Goal: Task Accomplishment & Management: Use online tool/utility

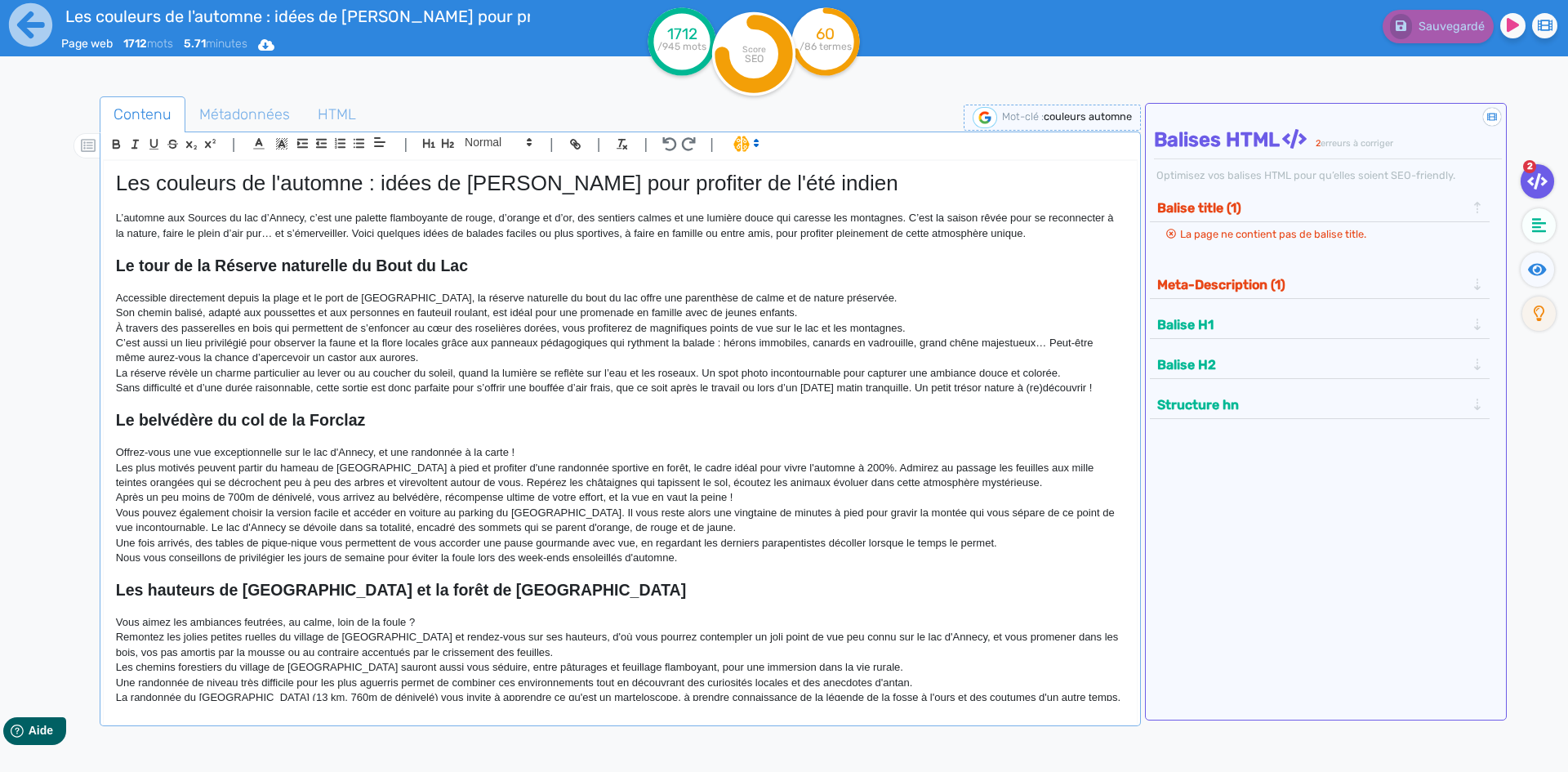
click at [558, 172] on h1 "Les couleurs de l'automne : idées de [PERSON_NAME] pour profiter de l'été indien" at bounding box center [620, 183] width 1009 height 26
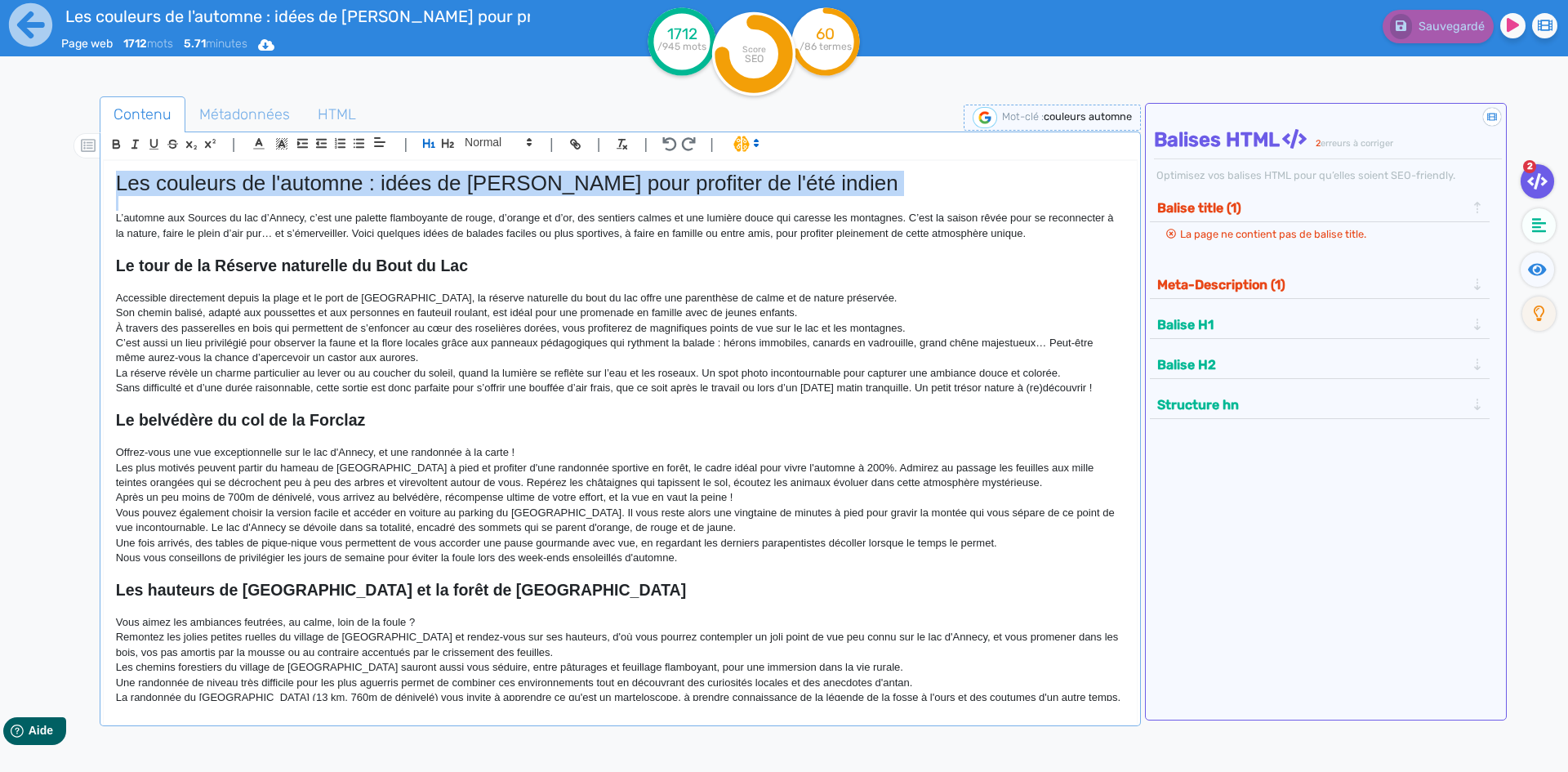
click at [558, 172] on h1 "Les couleurs de l'automne : idées de [PERSON_NAME] pour profiter de l'été indien" at bounding box center [620, 183] width 1009 height 26
copy h1 "Les couleurs de l'automne : idées de [PERSON_NAME] pour profiter de l'été indien"
click at [624, 236] on p "L’automne aux Sources du lac d’Annecy, c’est une palette flamboyante de rouge, …" at bounding box center [620, 225] width 1009 height 31
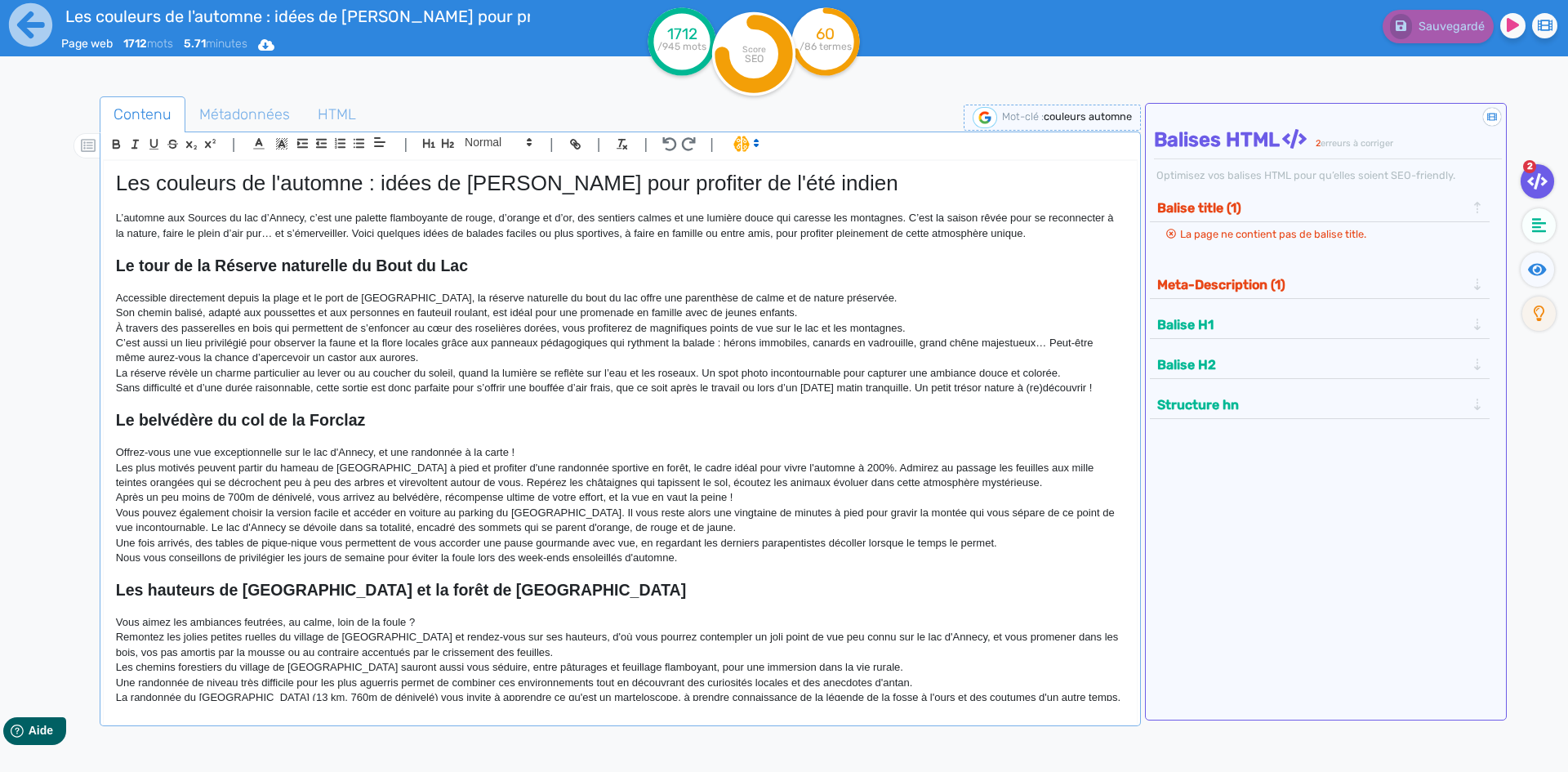
click at [1057, 224] on p "L’automne aux Sources du lac d’Annecy, c’est une palette flamboyante de rouge, …" at bounding box center [620, 225] width 1009 height 31
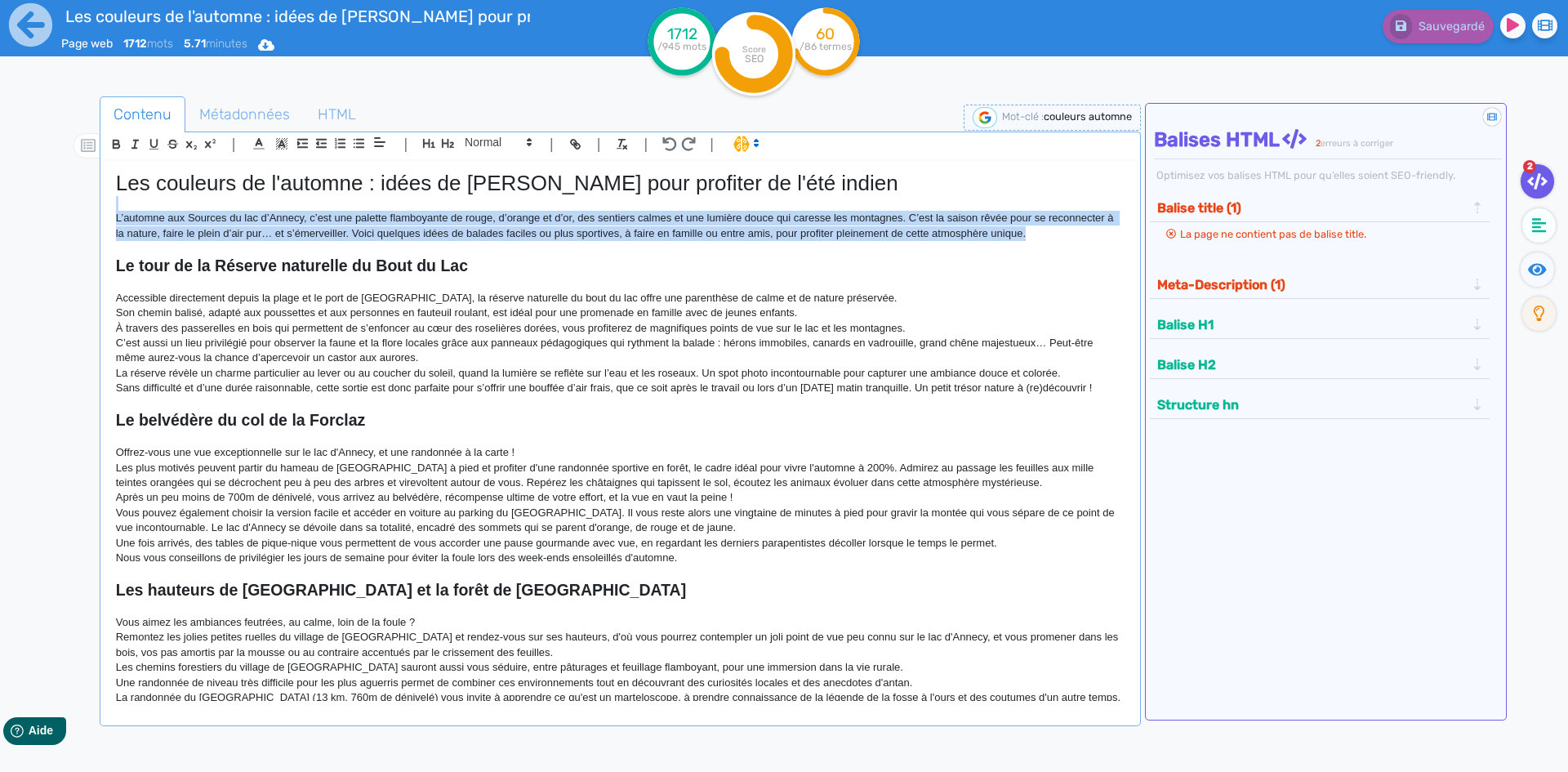
drag, startPoint x: 1057, startPoint y: 236, endPoint x: 60, endPoint y: 204, distance: 997.5
click at [60, 204] on div "Contenu Métadonnées HTML | | H3 H4 H5 H6 Normal | | | | Les couleurs de l'autom…" at bounding box center [807, 483] width 1521 height 783
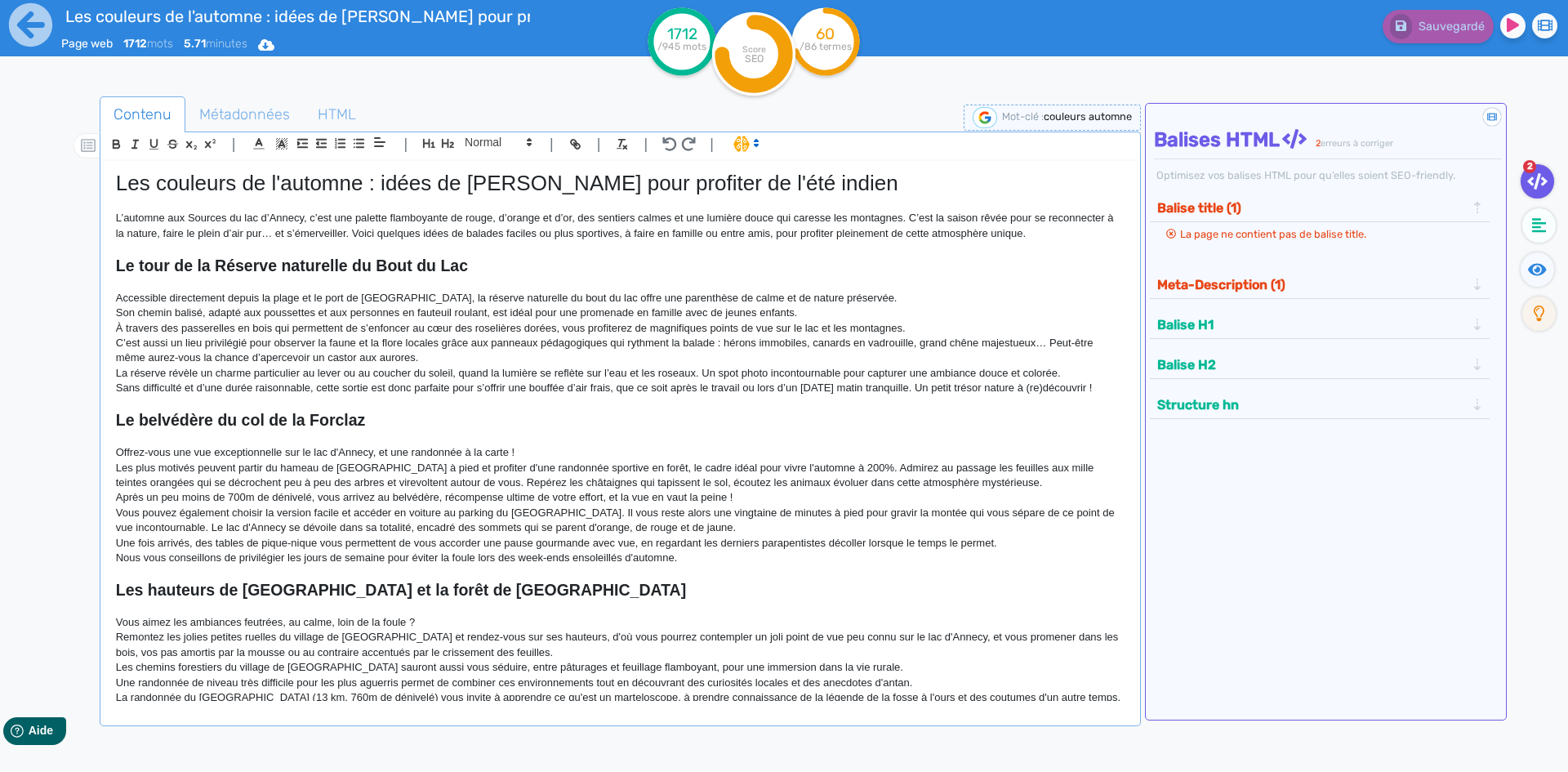
drag, startPoint x: 362, startPoint y: 248, endPoint x: 394, endPoint y: 245, distance: 32.1
click at [363, 250] on p at bounding box center [620, 248] width 1009 height 15
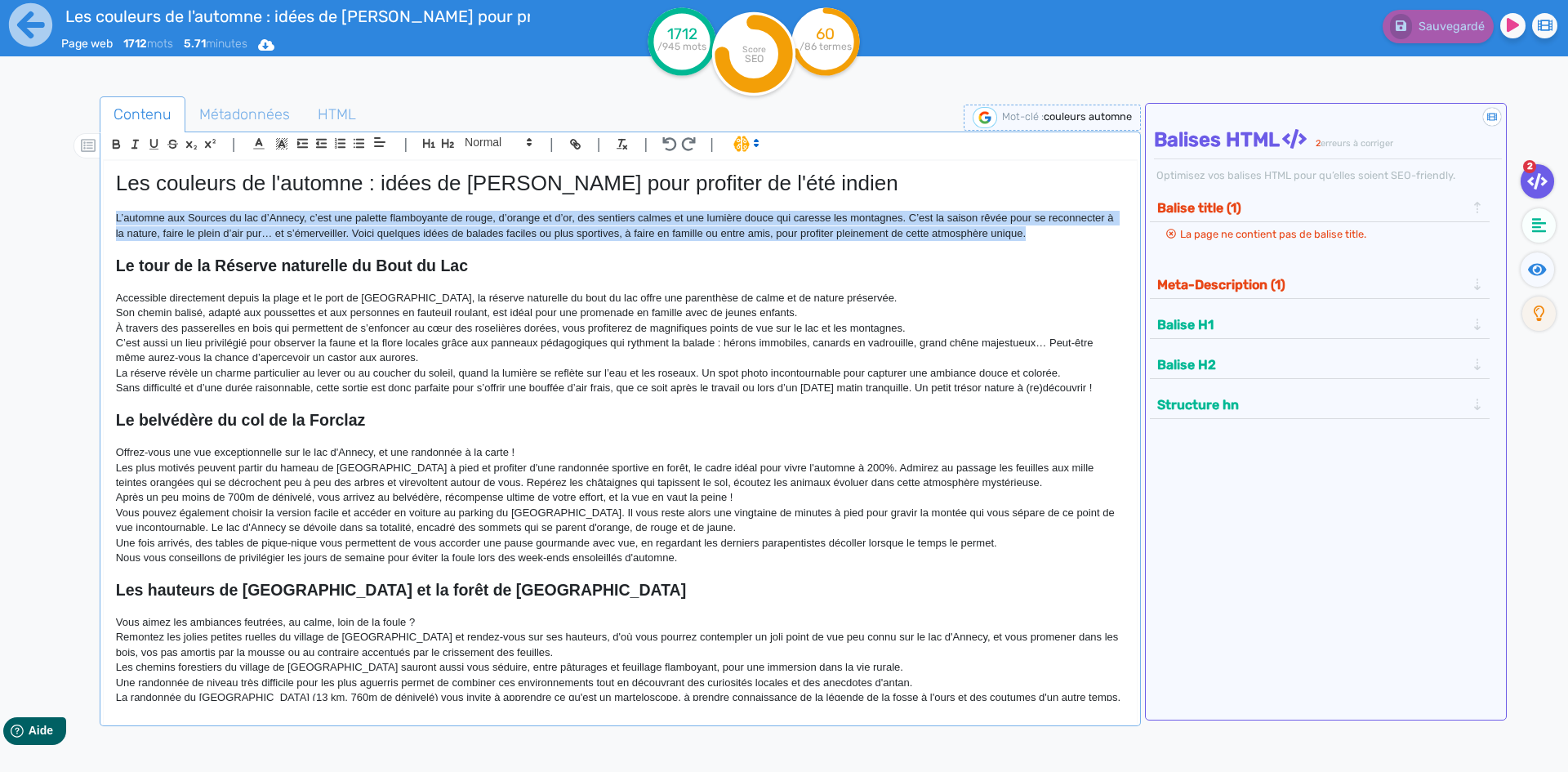
drag, startPoint x: 1109, startPoint y: 229, endPoint x: 36, endPoint y: 220, distance: 1073.0
click at [36, 220] on div "Les couleurs de l'automne : idées de [PERSON_NAME] pour profiter de l'été indie…" at bounding box center [784, 437] width 1568 height 875
copy p "L’automne aux Sources du lac d’Annecy, c’est une palette flamboyante de rouge, …"
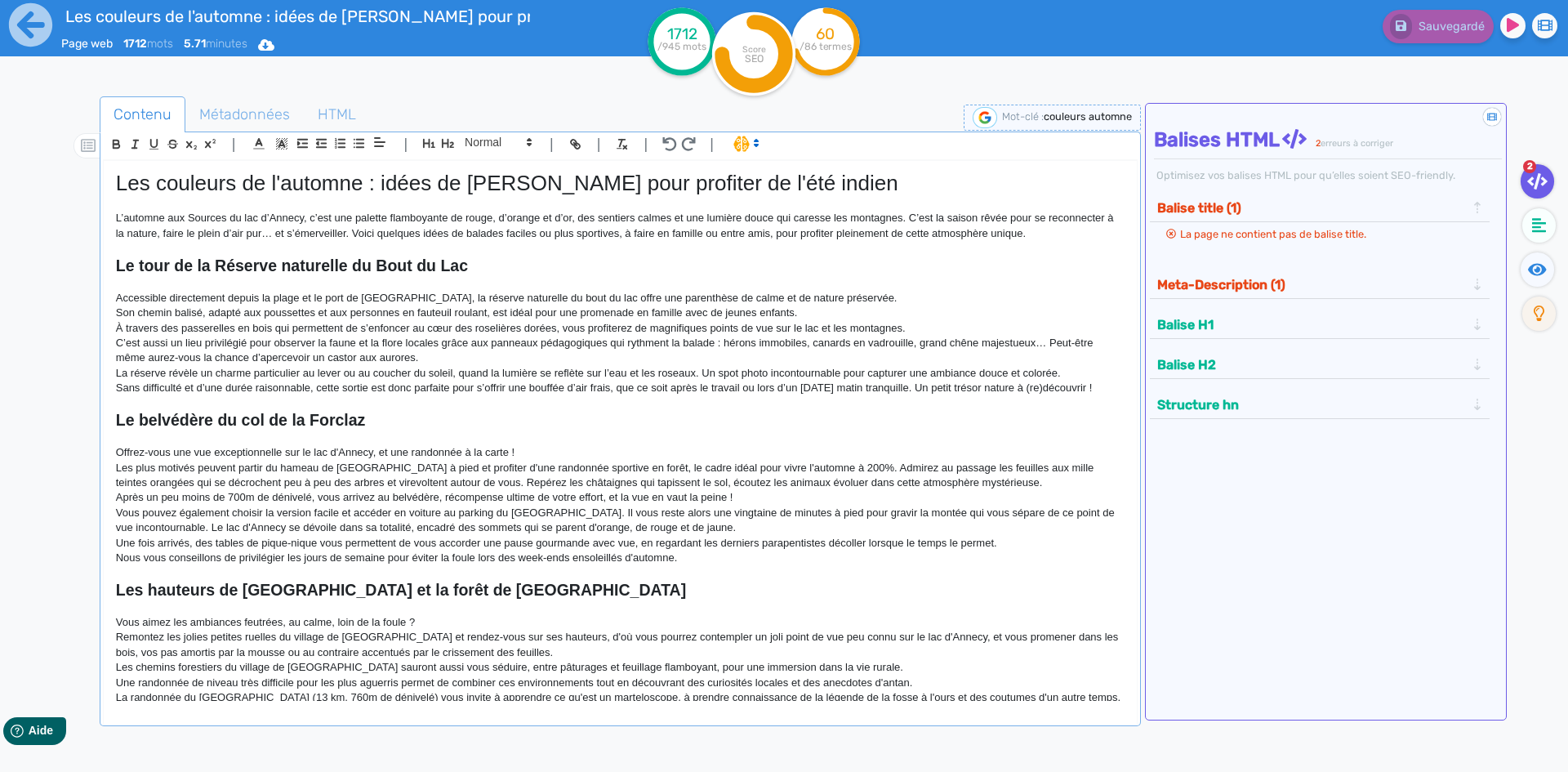
click at [439, 284] on p at bounding box center [620, 283] width 1009 height 15
drag, startPoint x: 502, startPoint y: 269, endPoint x: 84, endPoint y: 257, distance: 418.2
click at [84, 257] on div "Contenu Métadonnées HTML | | H3 H4 H5 H6 Normal | | | | Les couleurs de l'autom…" at bounding box center [807, 483] width 1521 height 783
copy strong "Le tour de la Réserve naturelle du Bout du Lac"
drag, startPoint x: 1117, startPoint y: 382, endPoint x: 0, endPoint y: 295, distance: 1120.4
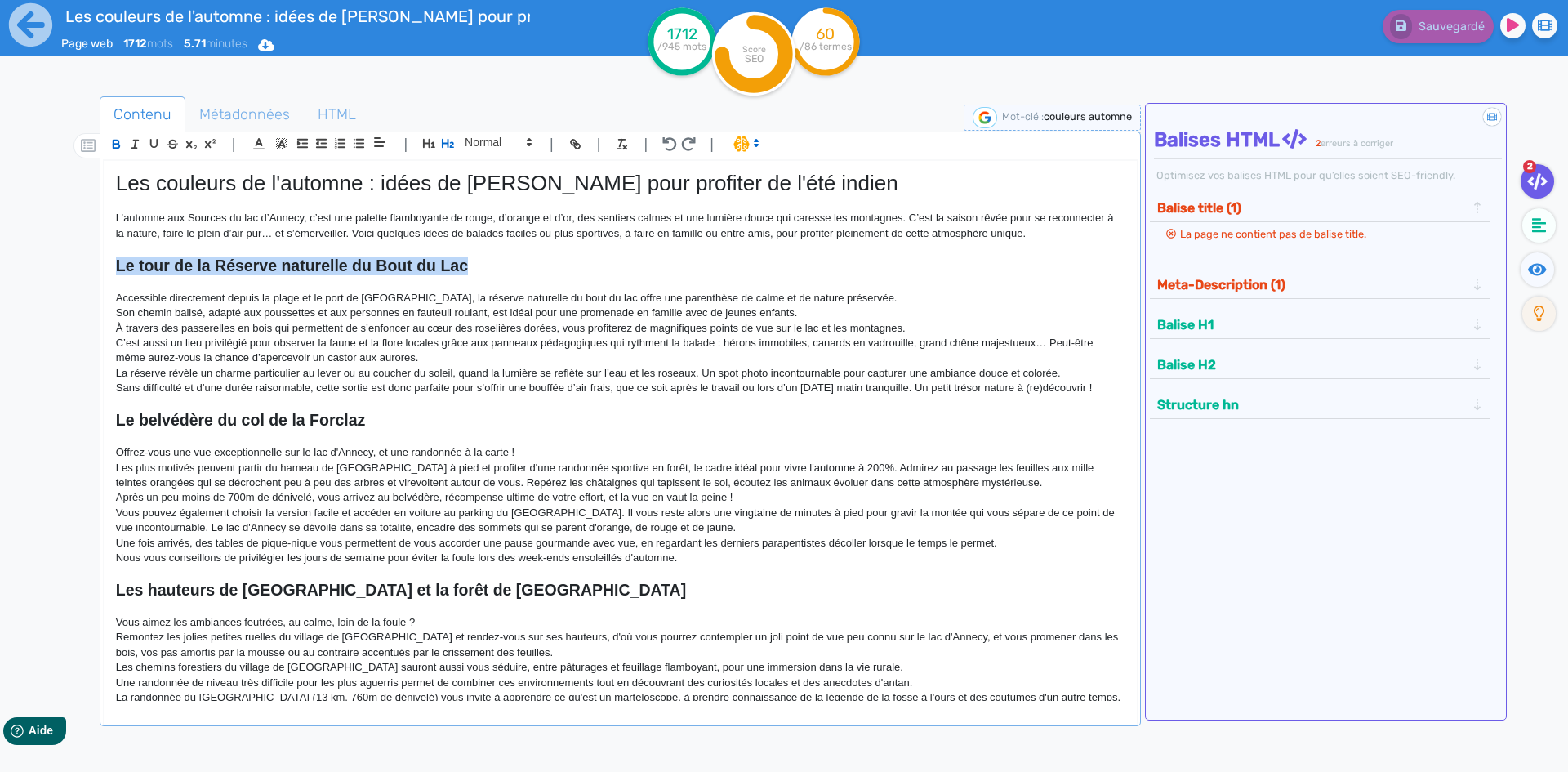
click at [0, 295] on div "Les couleurs de l'automne : idées de [PERSON_NAME] pour profiter de l'été indie…" at bounding box center [784, 437] width 1568 height 875
copy div "Loremipsum dolorsitame consec ad elits do ei temp in Utlabore, et dolorem aliqu…"
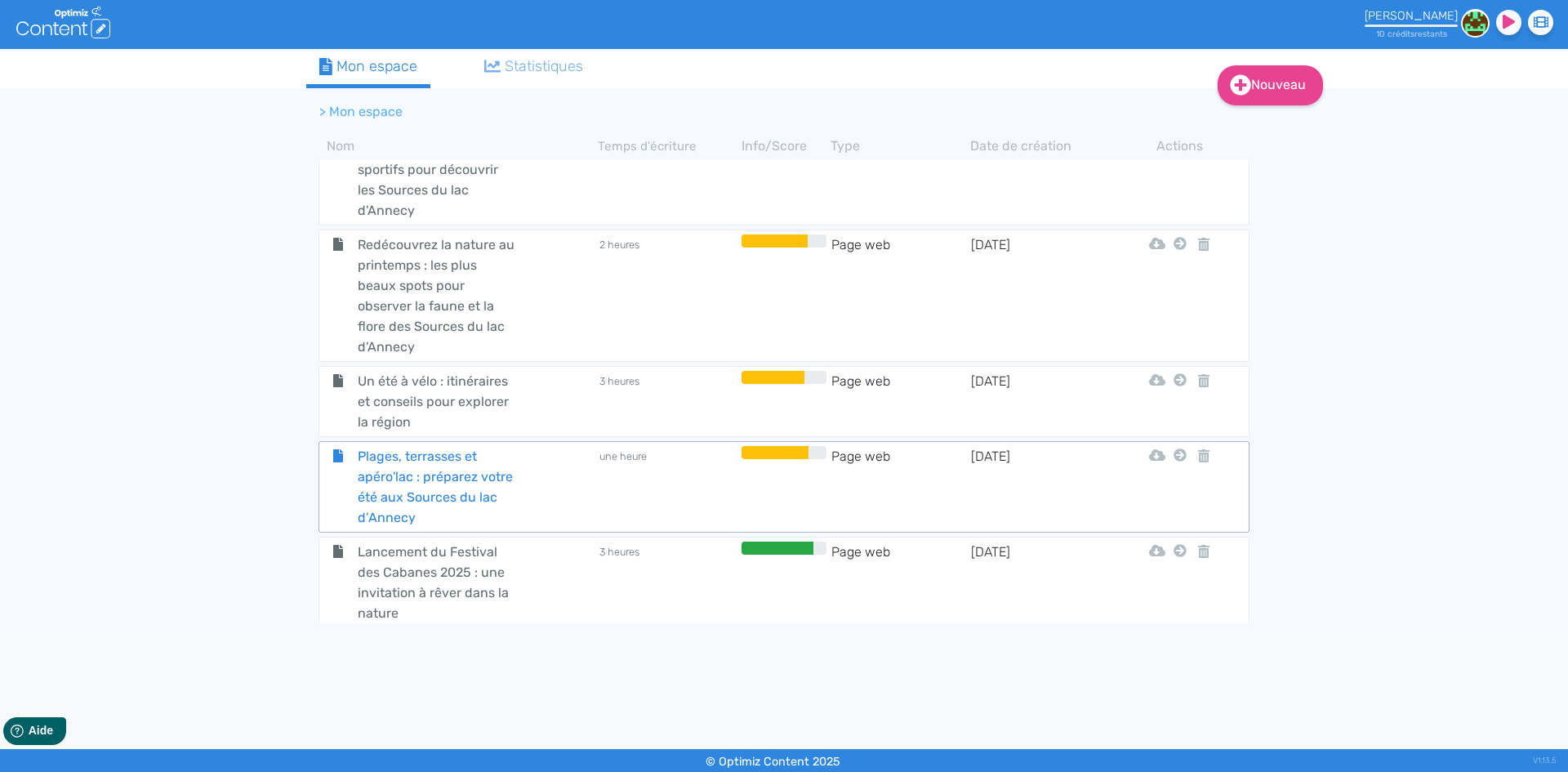
scroll to position [1749, 0]
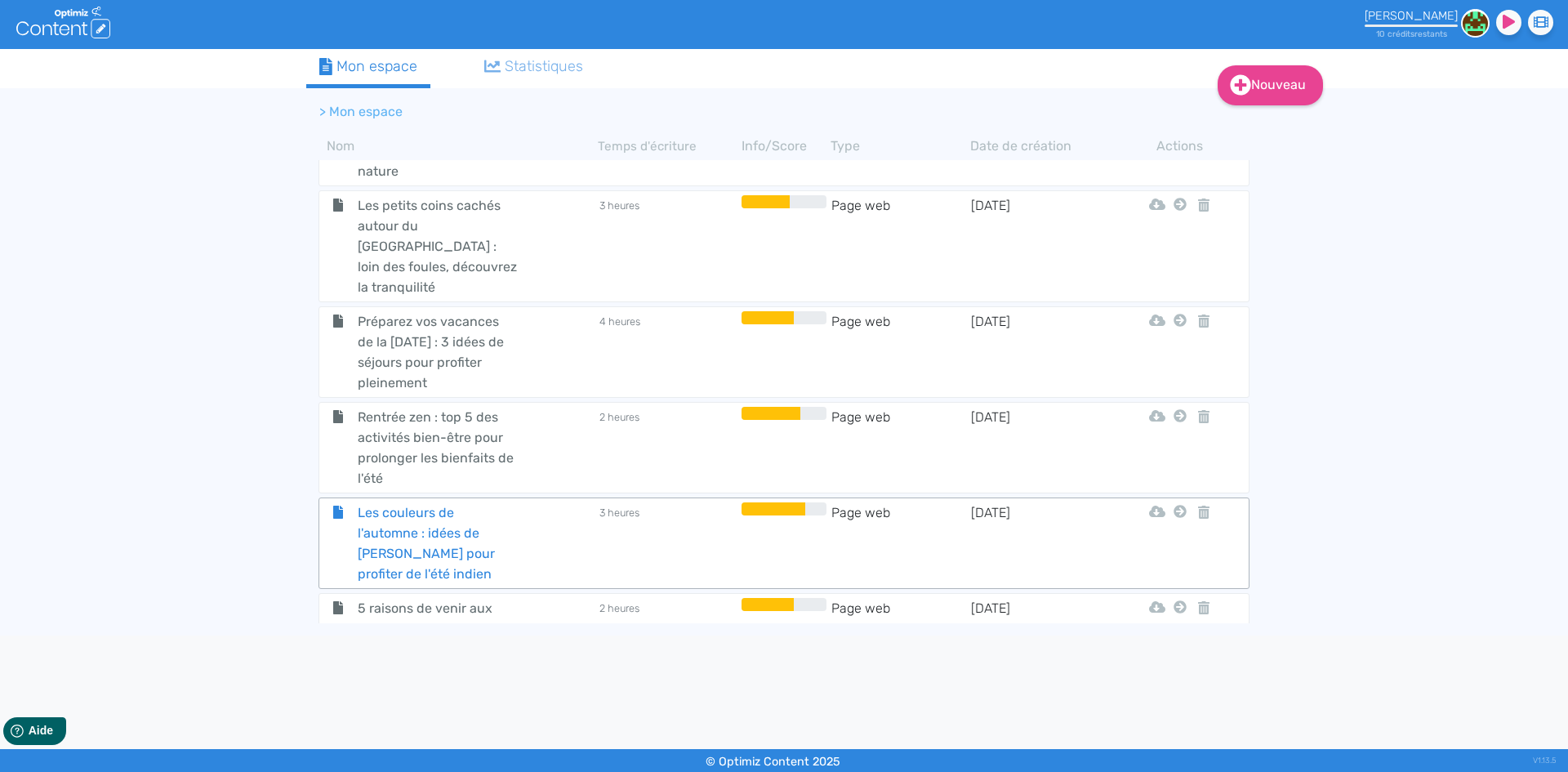
click at [400, 502] on span "Les couleurs de l'automne : idées de [PERSON_NAME] pour profiter de l'été indien" at bounding box center [437, 543] width 184 height 82
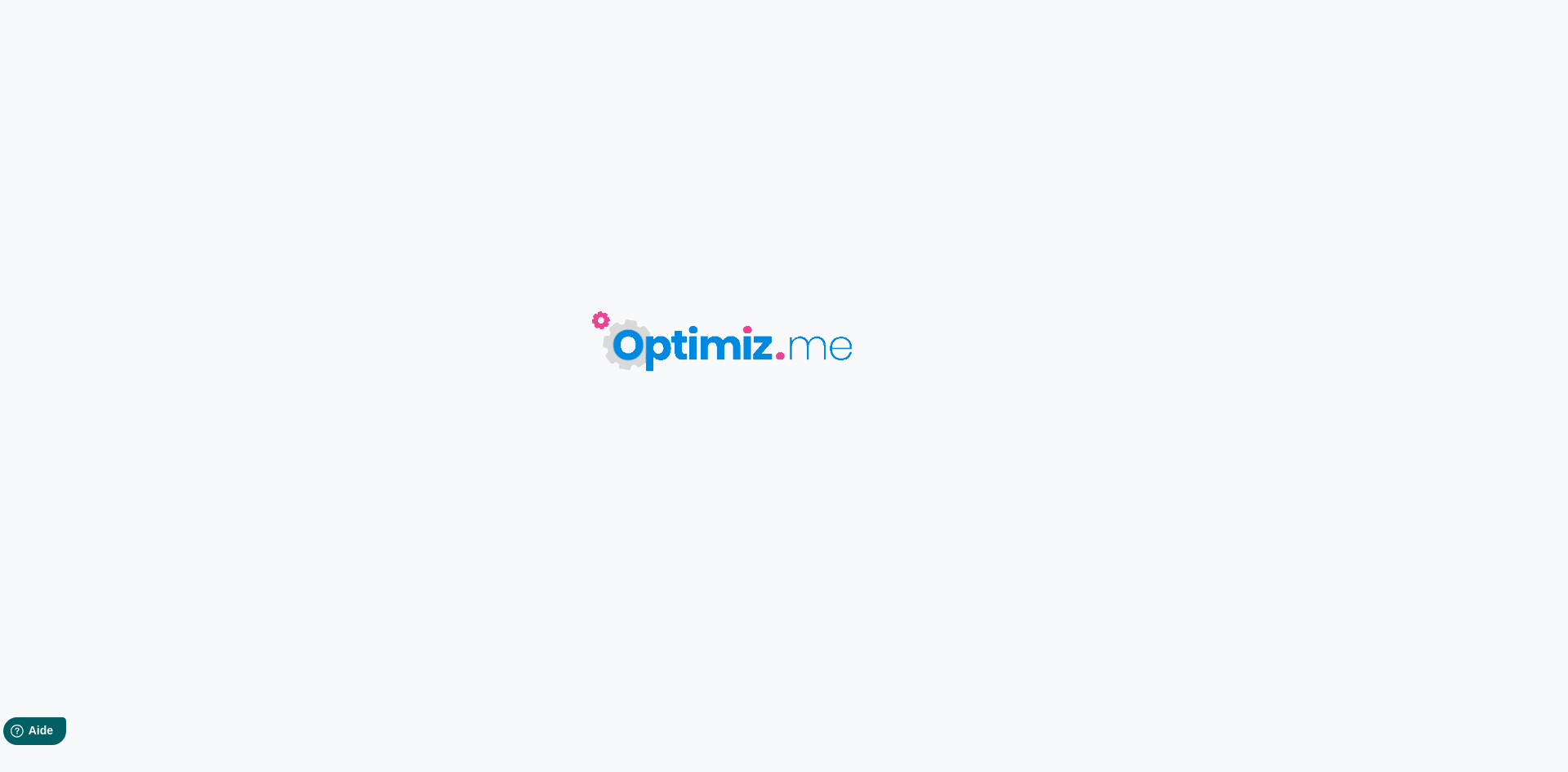
type input "Les couleurs de l'automne : idées de [PERSON_NAME] pour profiter de l'été indien"
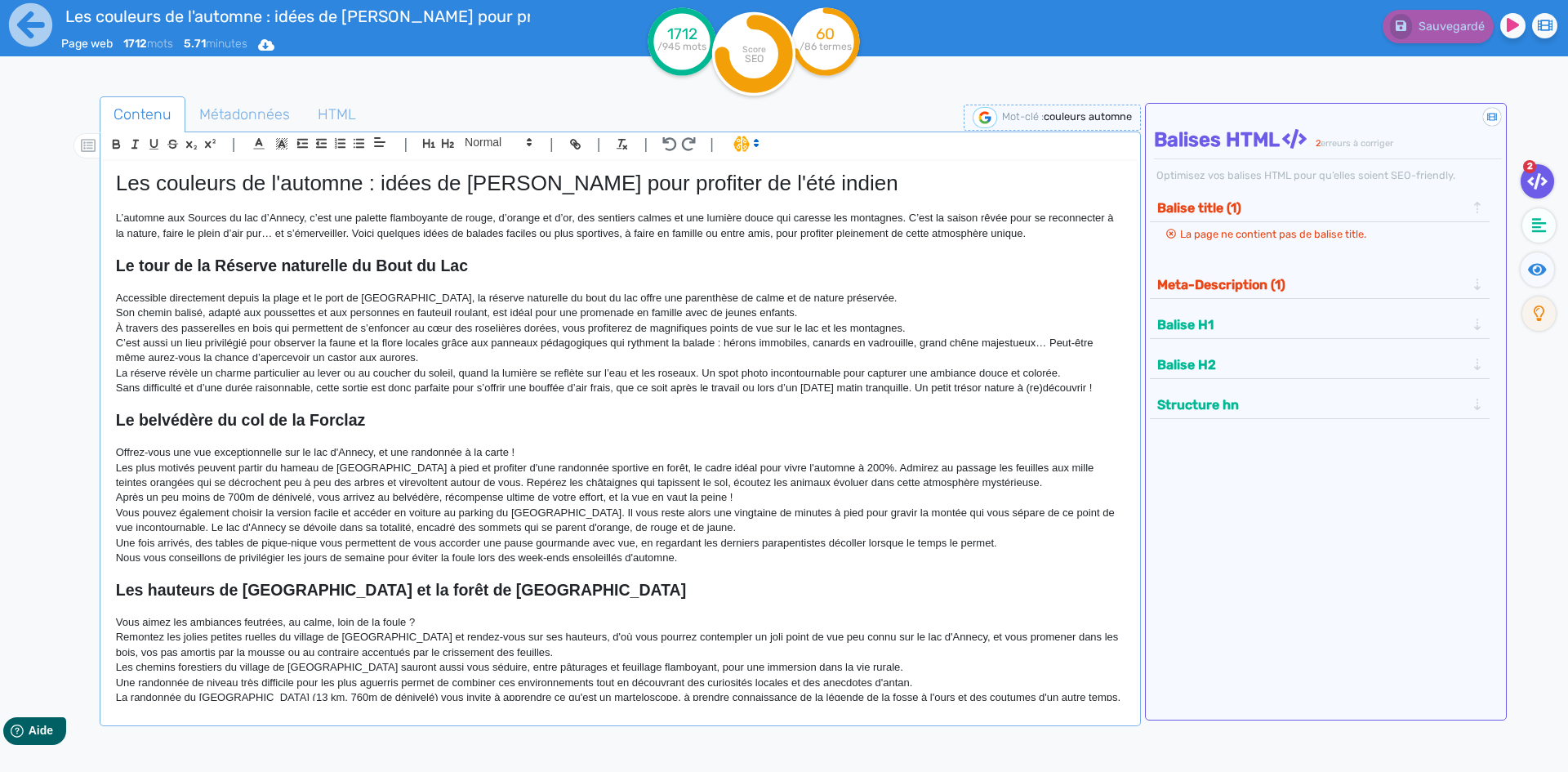
click at [300, 406] on p at bounding box center [620, 403] width 1009 height 15
click at [297, 415] on strong "Le belvédère du col de la Forclaz" at bounding box center [241, 419] width 250 height 18
copy strong "Le belvédère du col de la Forclaz"
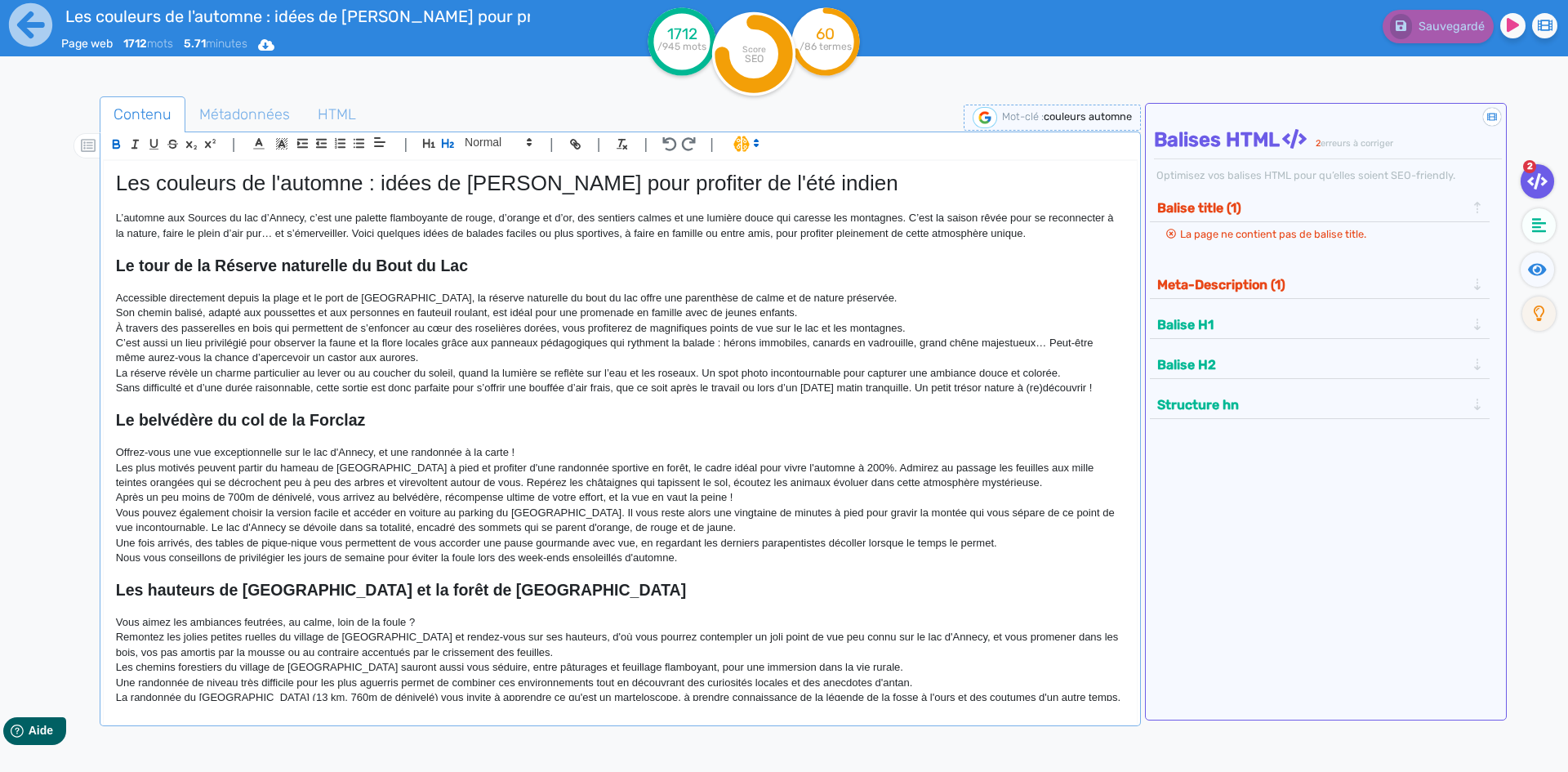
click at [379, 476] on p "Les plus motivés peuvent partir du hameau de [GEOGRAPHIC_DATA] à pied et profit…" at bounding box center [620, 476] width 1009 height 31
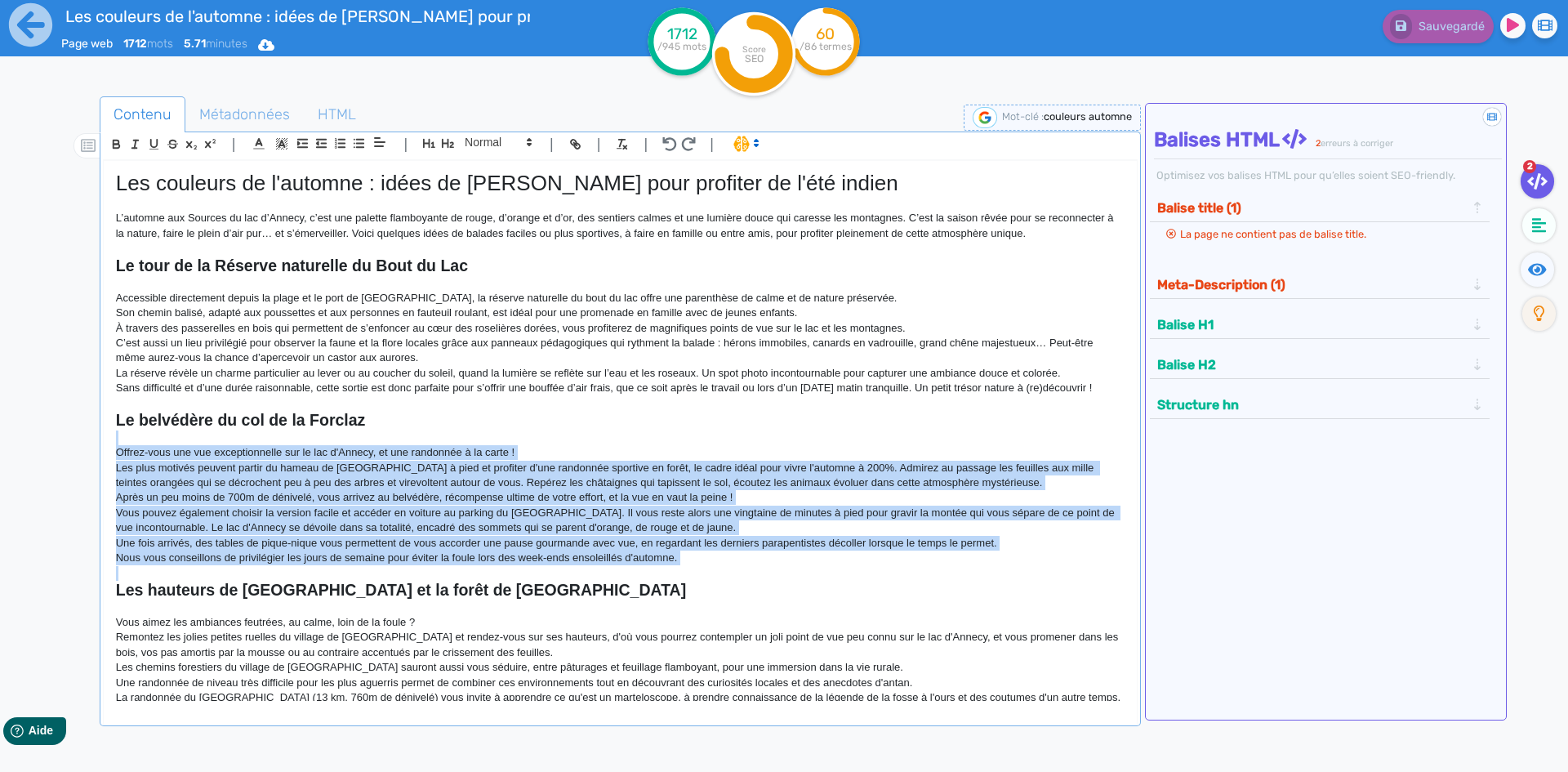
drag, startPoint x: 711, startPoint y: 568, endPoint x: 112, endPoint y: 440, distance: 612.5
click at [112, 440] on div "Les couleurs de l'automne : idées de [PERSON_NAME] pour profiter de l'été indie…" at bounding box center [620, 430] width 1034 height 541
copy div "Offrez-vous une vue exceptionnelle sur le lac d'Annecy, et une randonnée à la c…"
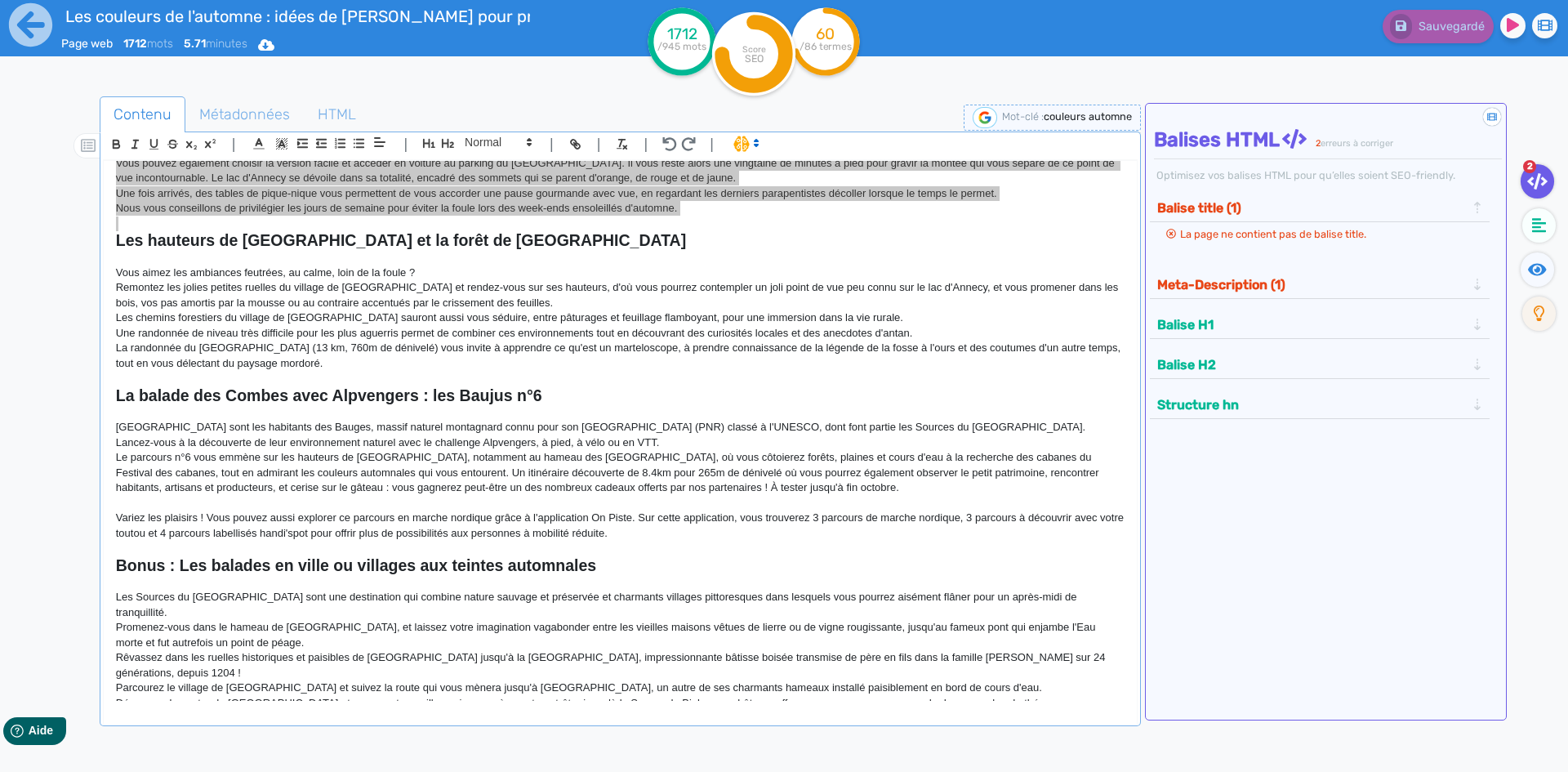
scroll to position [409, 0]
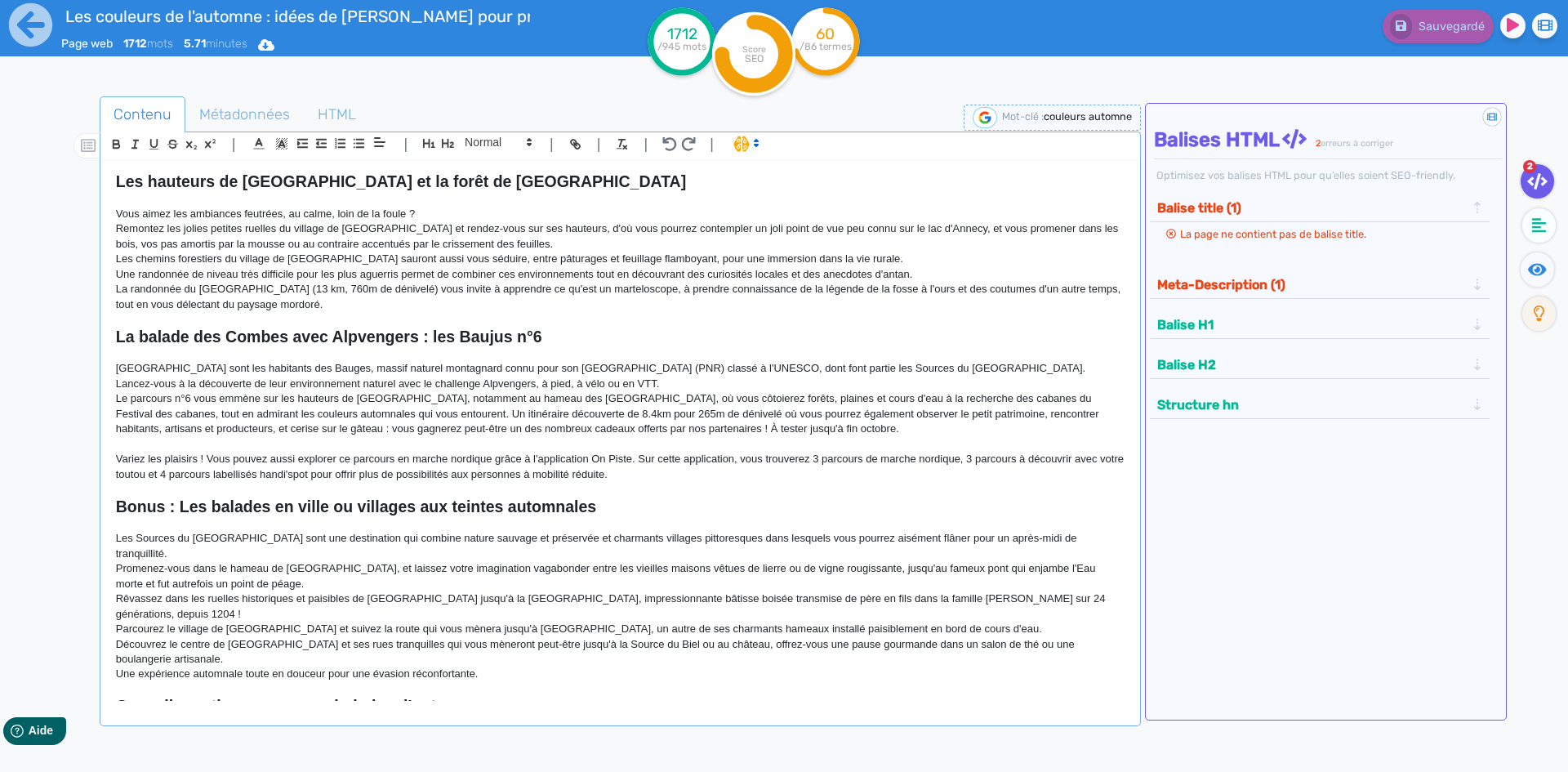
click at [370, 185] on strong "Les hauteurs de [GEOGRAPHIC_DATA] et la forêt de [GEOGRAPHIC_DATA]" at bounding box center [401, 181] width 570 height 18
click at [368, 185] on strong "Les hauteurs de [GEOGRAPHIC_DATA] et la forêt de [GEOGRAPHIC_DATA]" at bounding box center [401, 181] width 570 height 18
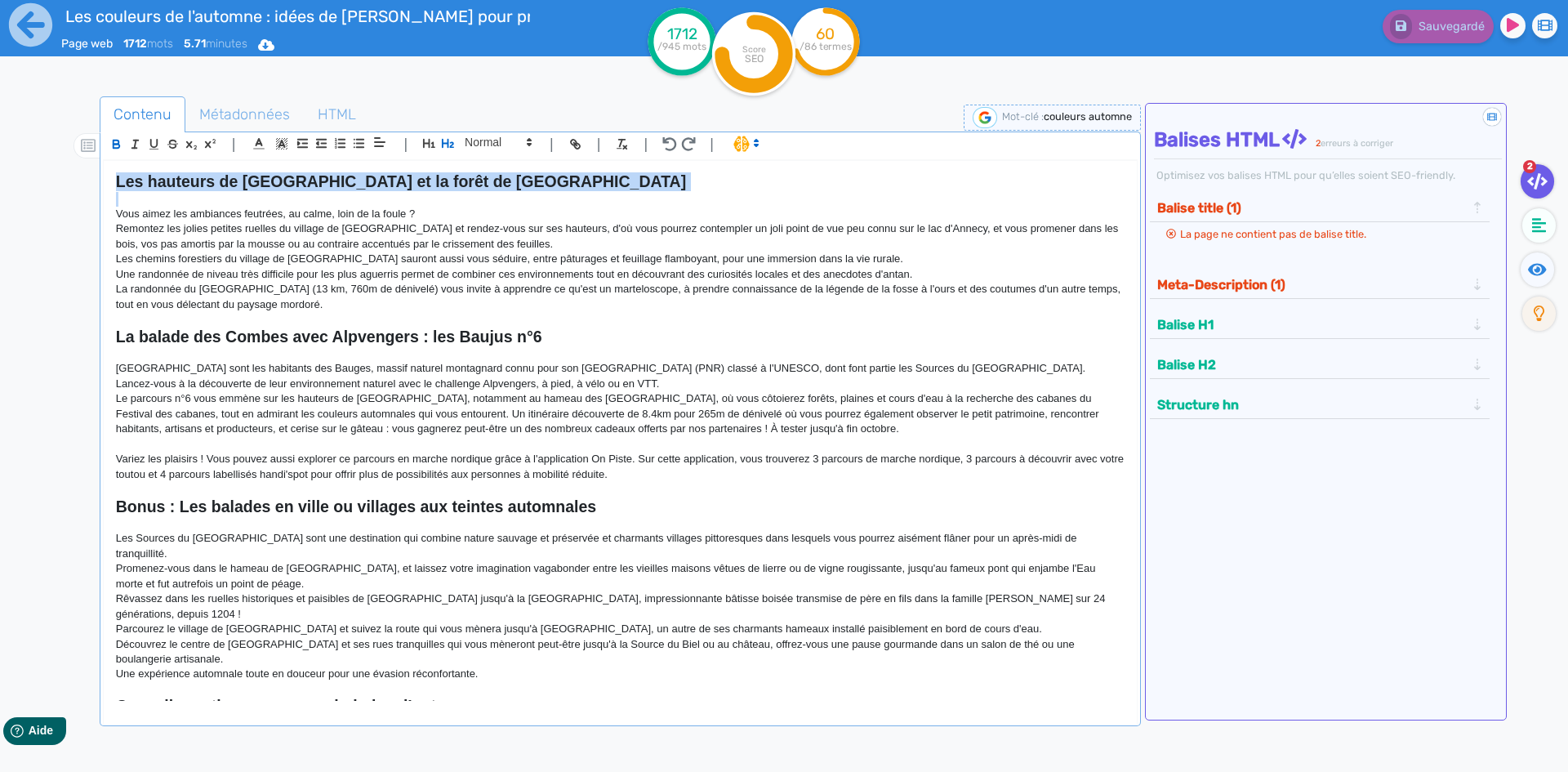
click at [368, 186] on strong "Les hauteurs de [GEOGRAPHIC_DATA] et la forêt de [GEOGRAPHIC_DATA]" at bounding box center [401, 181] width 570 height 18
copy strong "Les hauteurs de [GEOGRAPHIC_DATA] et la forêt de [GEOGRAPHIC_DATA]"
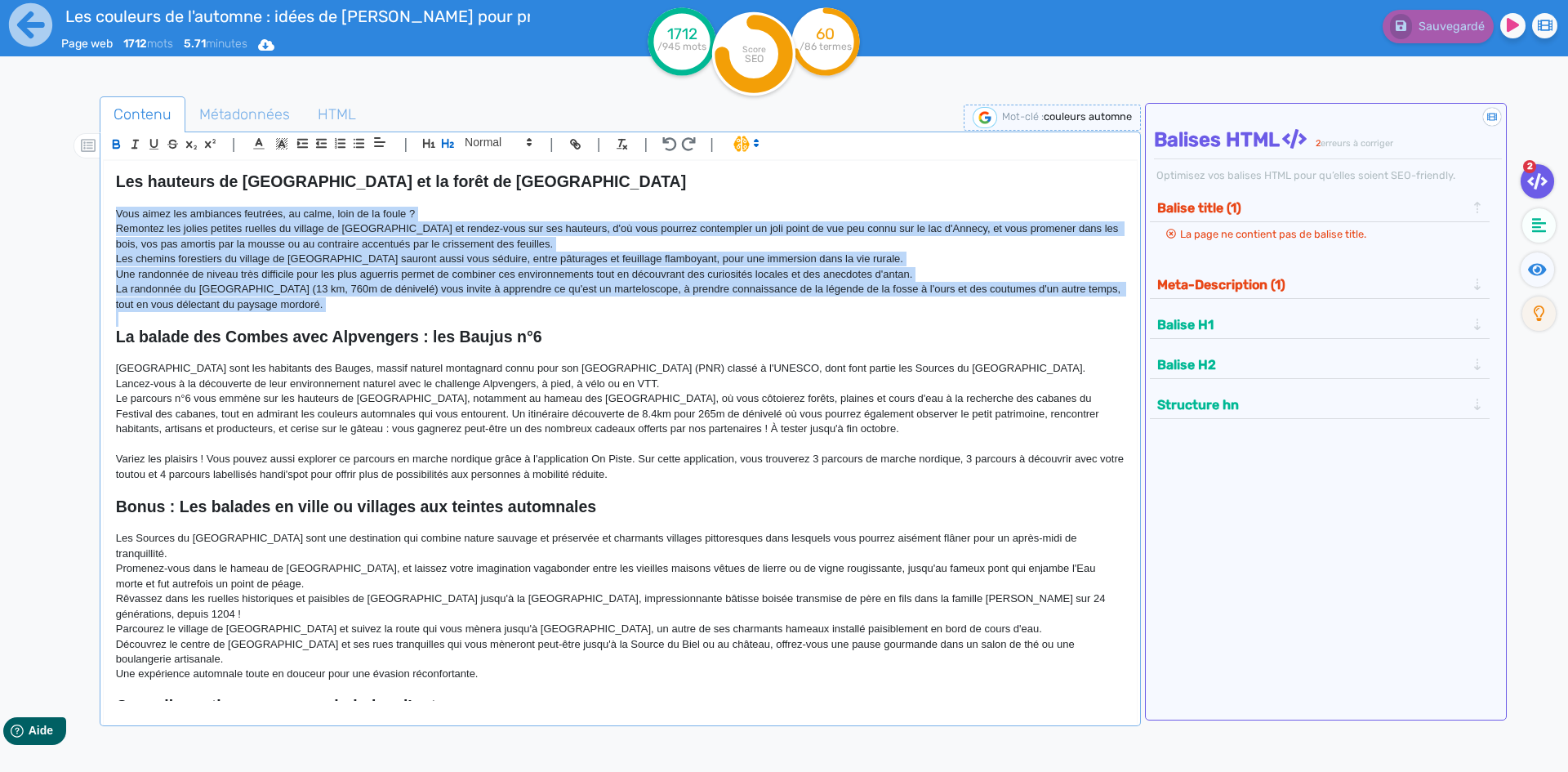
drag, startPoint x: 308, startPoint y: 313, endPoint x: 79, endPoint y: 210, distance: 251.1
click at [79, 210] on div "Contenu Métadonnées HTML | | H3 H4 H5 H6 Normal | | | | Les couleurs de l'autom…" at bounding box center [807, 483] width 1521 height 783
copy div "Vous aimez les ambiances feutrées, au calme, loin de la foule ? Remontez les jo…"
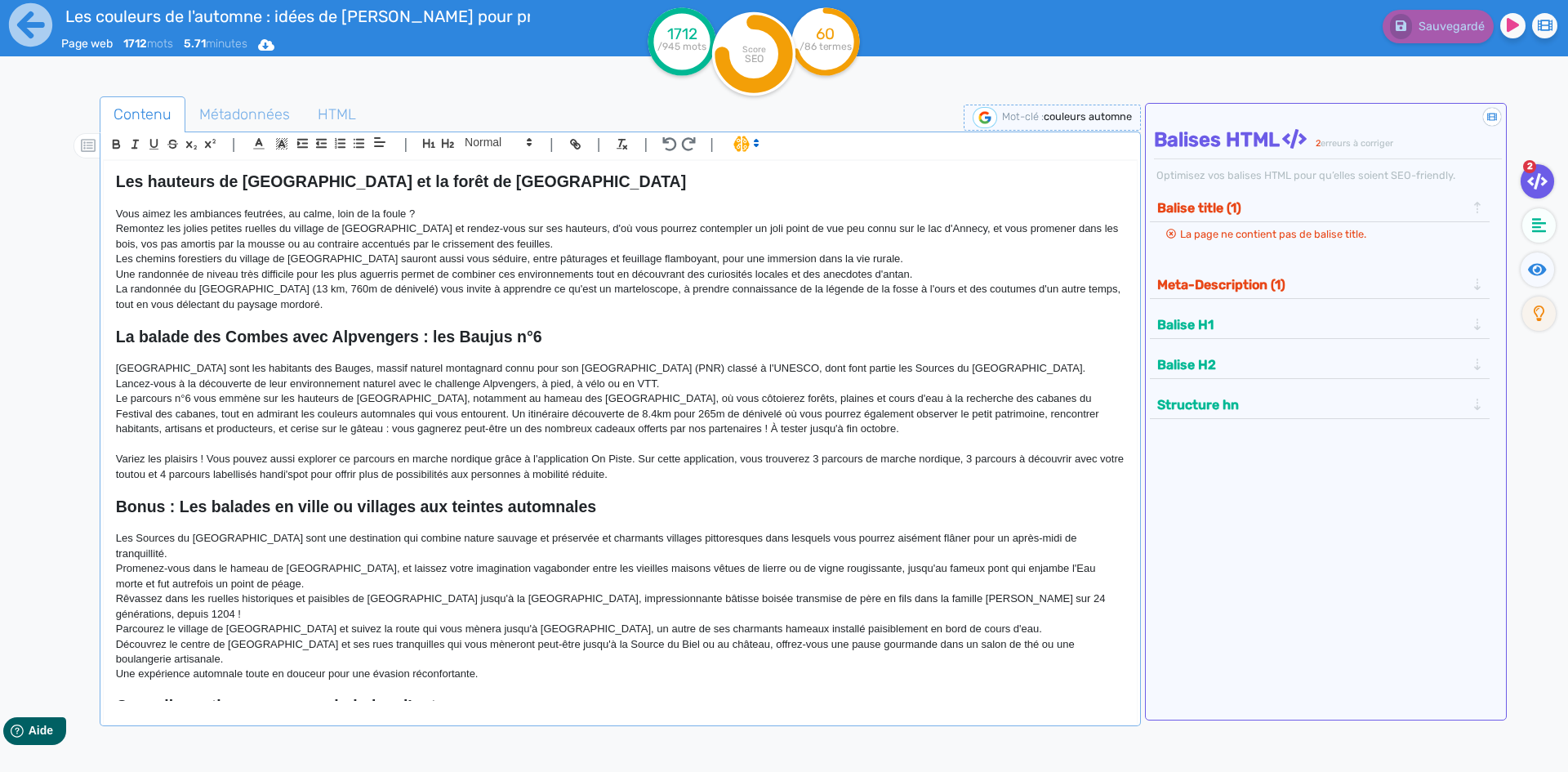
click at [378, 334] on strong "La balade des Combes avec Alpvengers : les Baujus n°6" at bounding box center [329, 337] width 426 height 18
click at [378, 336] on strong "La balade des Combes avec Alpvengers : les Baujus n°6" at bounding box center [329, 337] width 426 height 18
click at [378, 338] on strong "La balade des Combes avec Alpvengers : les Baujus n°6" at bounding box center [329, 337] width 426 height 18
click at [458, 336] on strong "La balade des Combes avec Alpvengers : les Baujus n°6" at bounding box center [329, 337] width 426 height 18
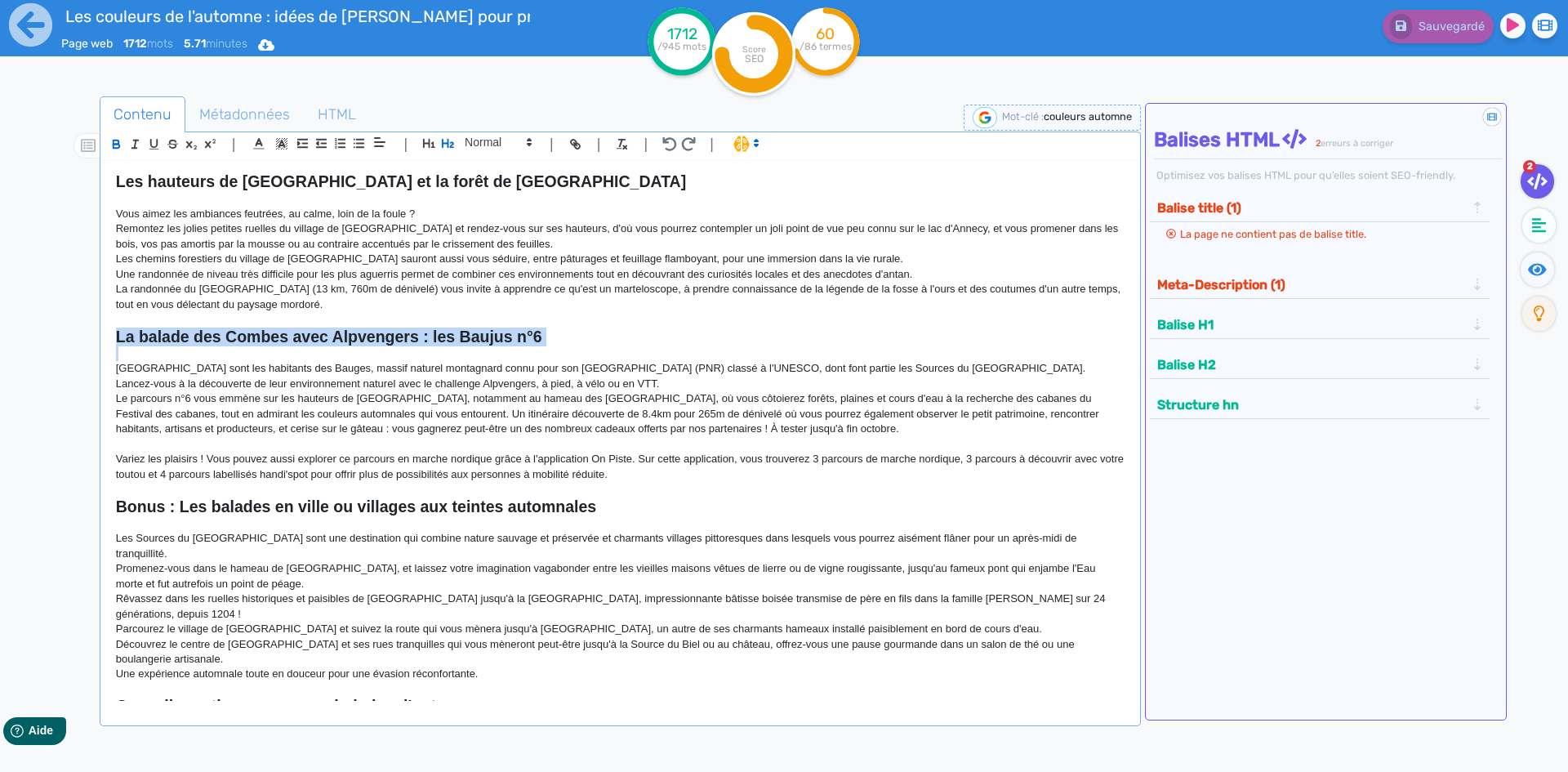
click at [458, 336] on strong "La balade des Combes avec Alpvengers : les Baujus n°6" at bounding box center [329, 337] width 426 height 18
copy strong "La balade des Combes avec Alpvengers : les Baujus n°6"
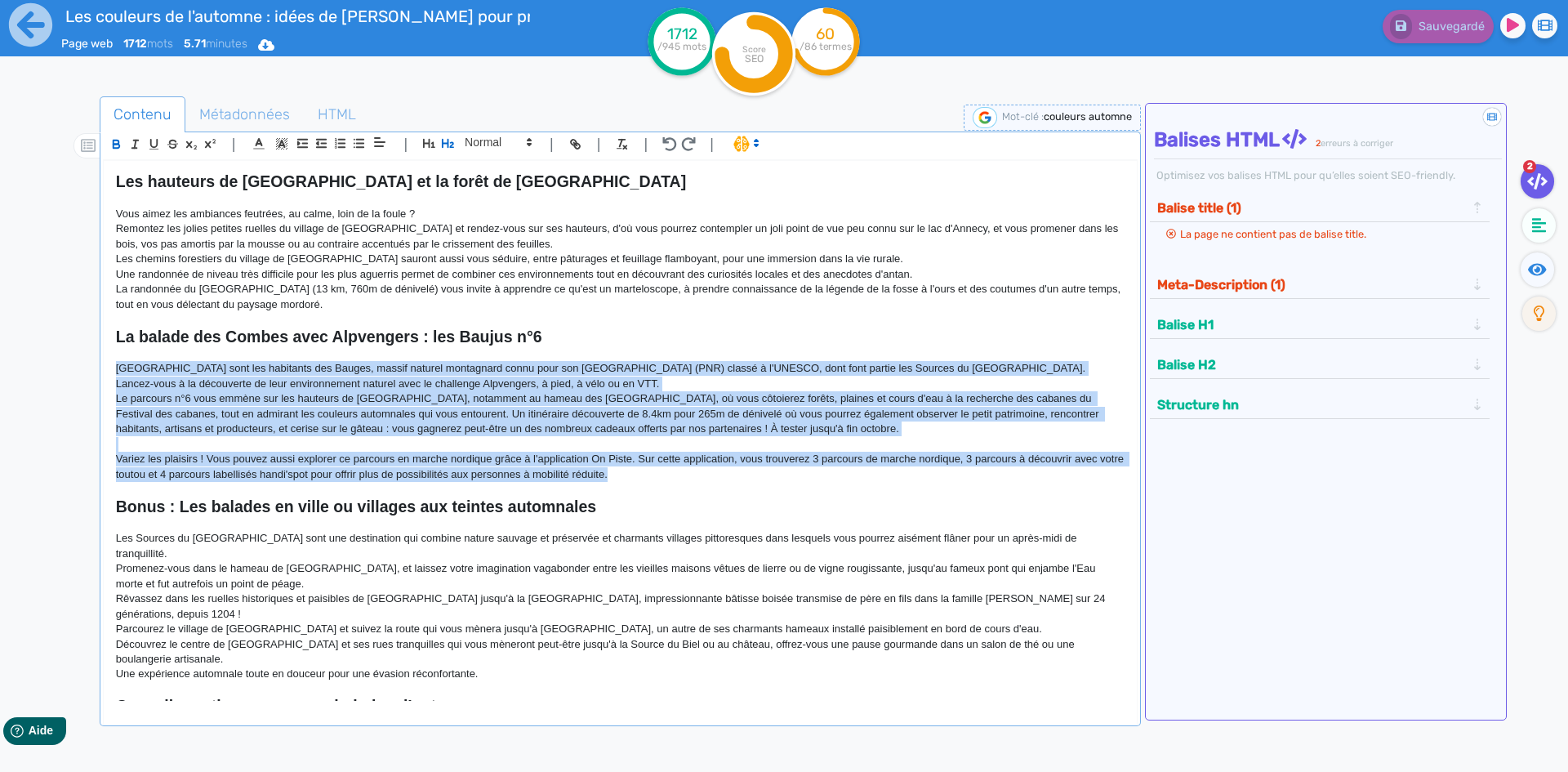
drag, startPoint x: 655, startPoint y: 476, endPoint x: 110, endPoint y: 366, distance: 556.0
click at [112, 367] on div "Les couleurs de l'automne : idées de [PERSON_NAME] pour profiter de l'été indie…" at bounding box center [620, 430] width 1034 height 541
copy div "Les Baujus sont les habitants des Bauges, massif naturel montagnard connu pour …"
click at [530, 507] on strong "Bonus : Les balades en ville ou villages aux teintes automnales" at bounding box center [356, 506] width 480 height 18
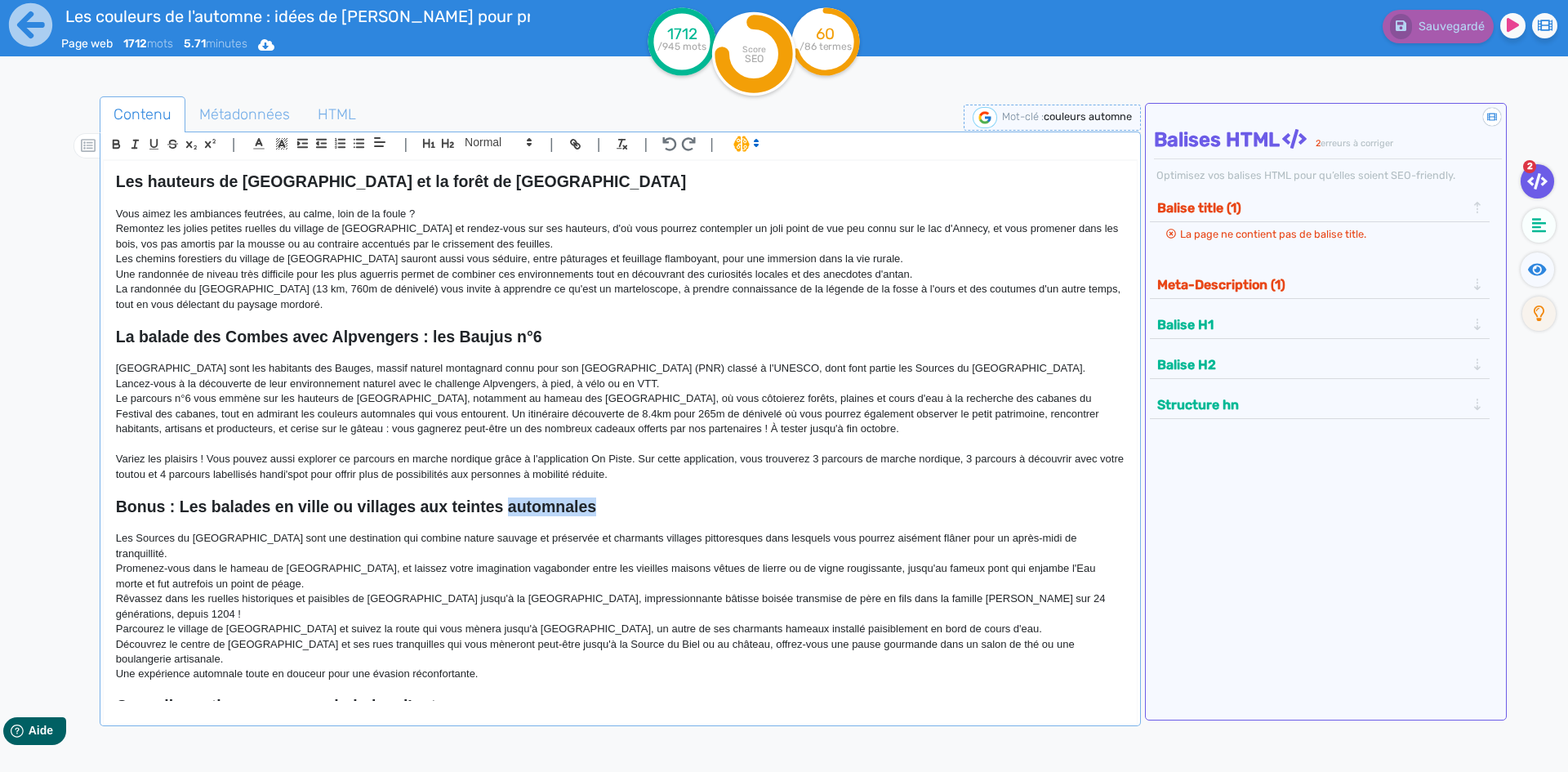
click at [529, 507] on strong "Bonus : Les balades en ville ou villages aux teintes automnales" at bounding box center [356, 506] width 480 height 18
copy strong "Bonus : Les balades en ville ou villages aux teintes automnales"
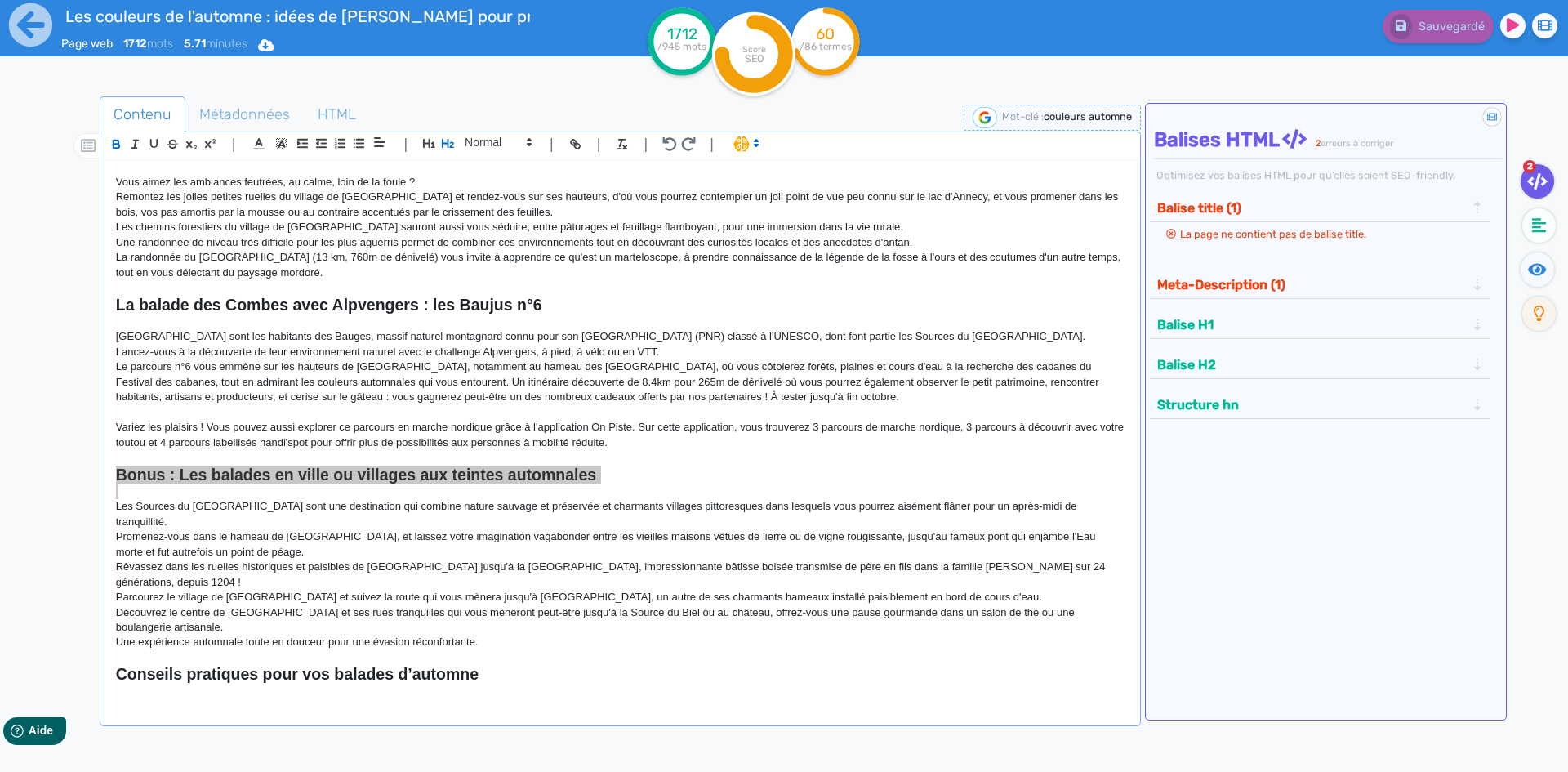
scroll to position [490, 0]
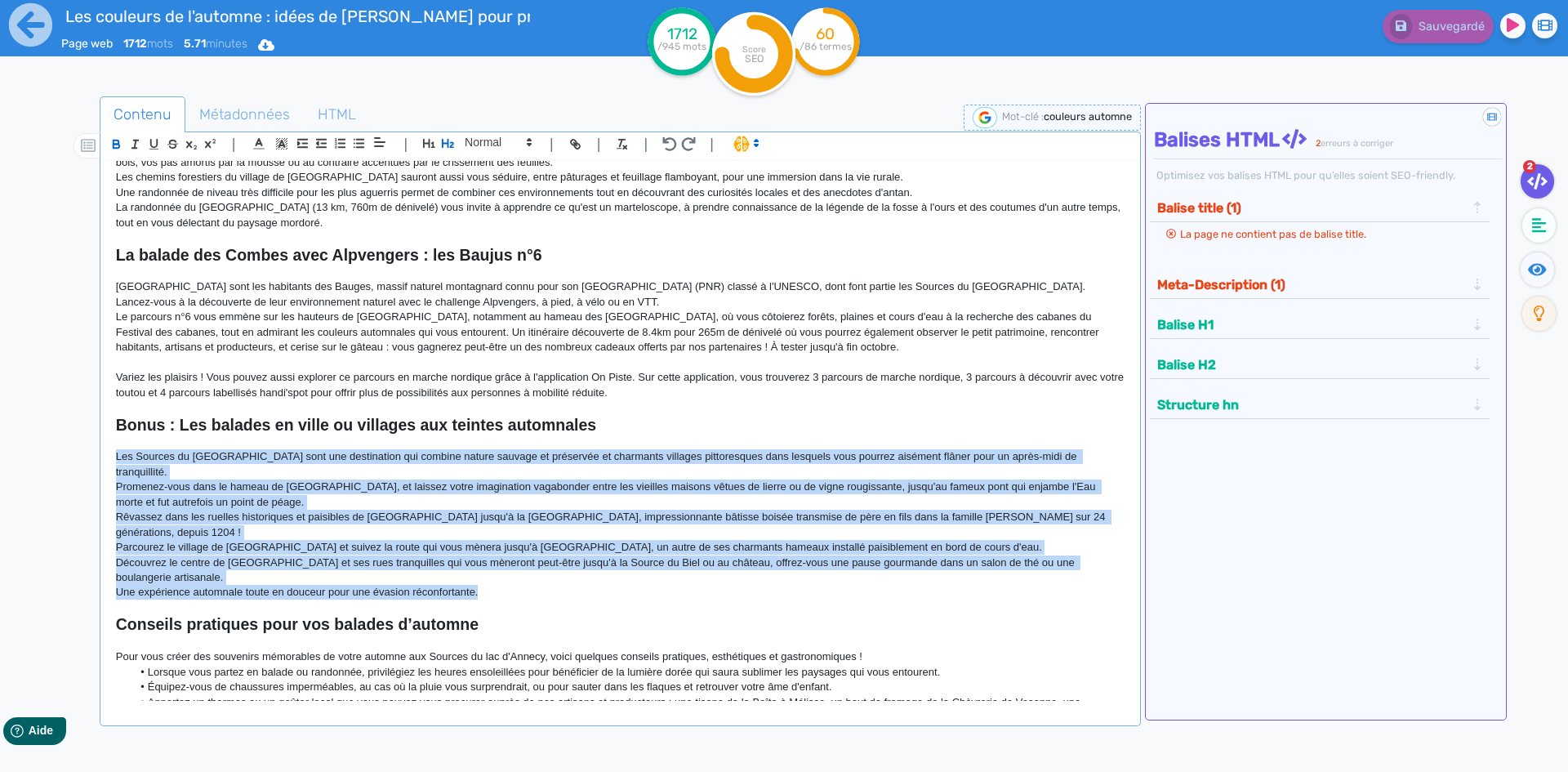
drag, startPoint x: 520, startPoint y: 561, endPoint x: 99, endPoint y: 452, distance: 434.9
click at [101, 455] on div "| | H3 H4 H5 H6 Normal | | | | Les couleurs de l'automne : idées de balades pou…" at bounding box center [620, 429] width 1041 height 595
copy div "Les Sources du lac d'Annecy sont une destination qui combine nature sauvage et …"
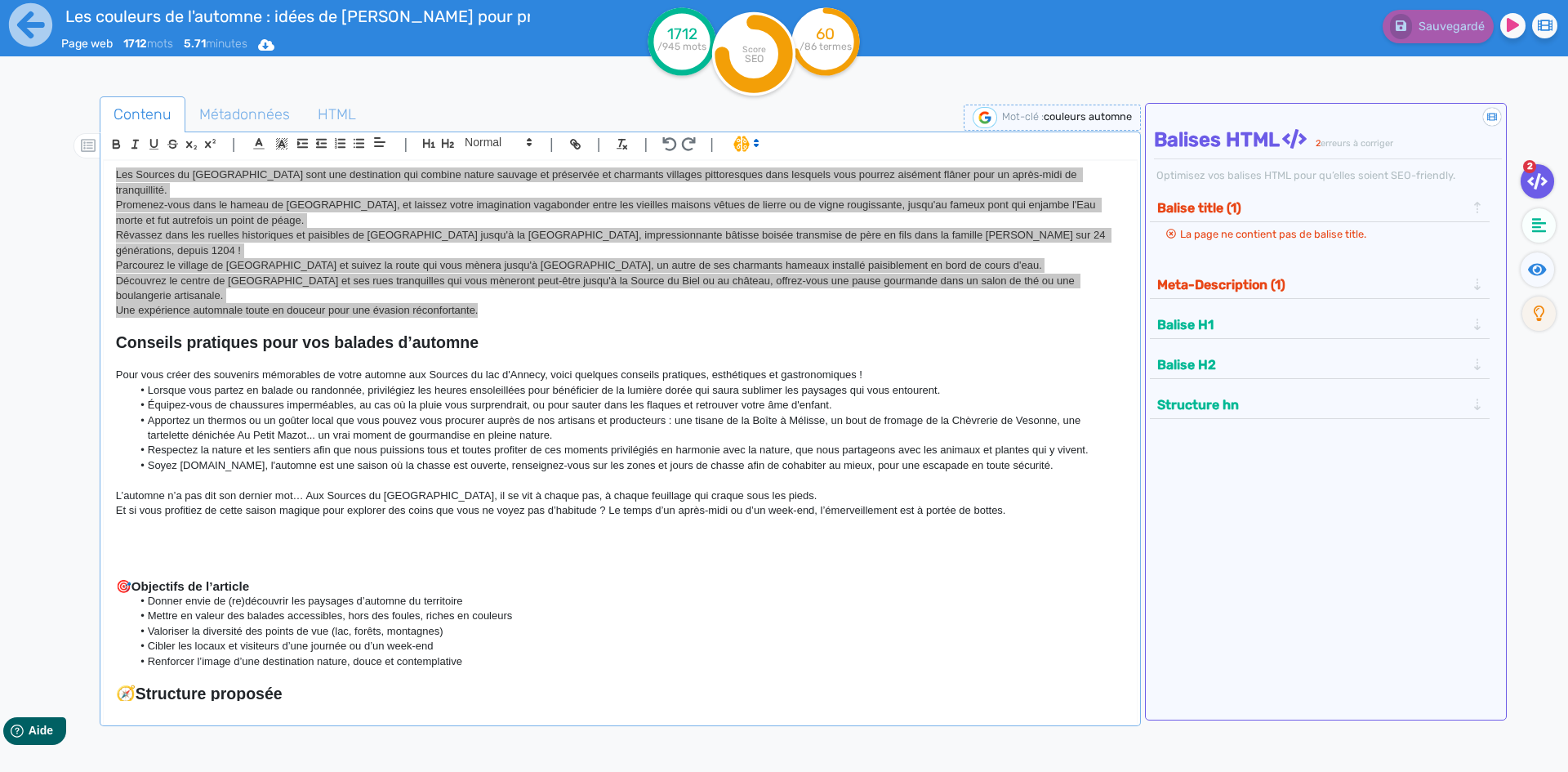
scroll to position [817, 0]
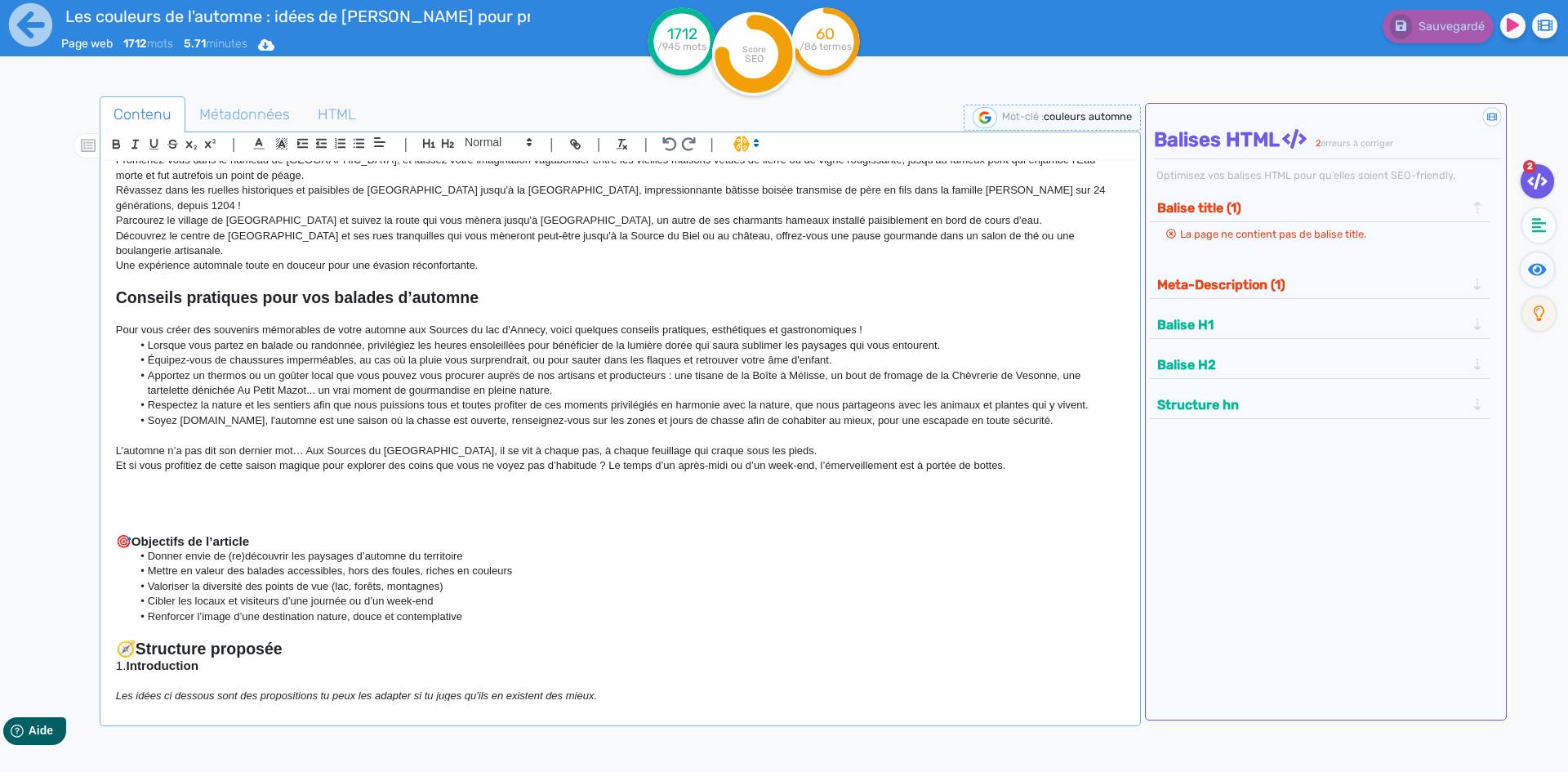
click at [316, 289] on strong "Conseils pratiques pour vos balades d’automne" at bounding box center [297, 297] width 362 height 18
click at [317, 289] on strong "Conseils pratiques pour vos balades d’automne" at bounding box center [297, 297] width 362 height 18
copy strong "Conseils pratiques pour vos balades d’automne"
click at [495, 458] on p "Et si vous profitiez de cette saison magique pour explorer des coins que vous n…" at bounding box center [620, 465] width 1009 height 15
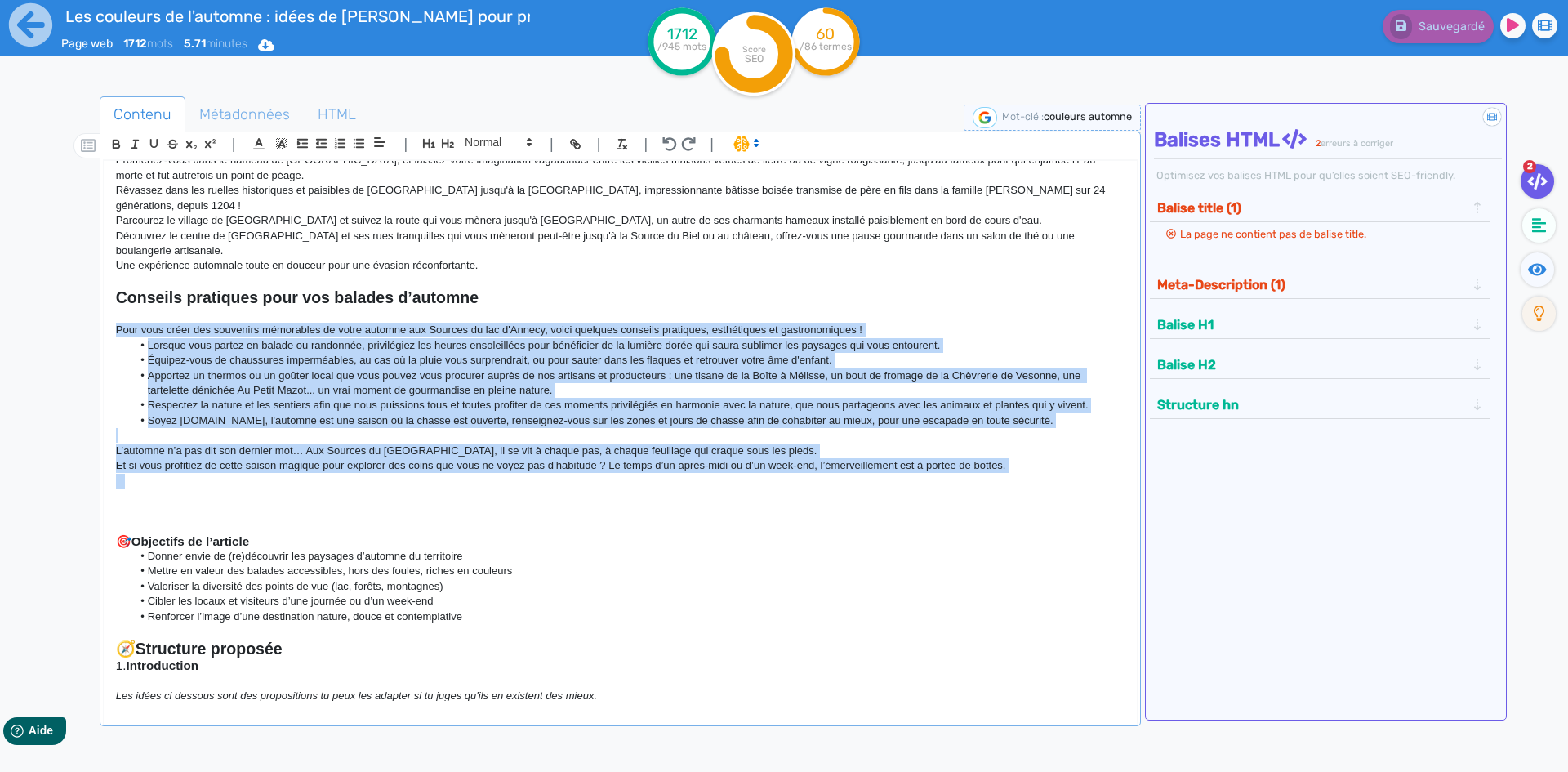
drag, startPoint x: 854, startPoint y: 440, endPoint x: 53, endPoint y: 292, distance: 814.6
click at [53, 294] on div "Contenu Métadonnées HTML | | H3 H4 H5 H6 Normal | | | | Les couleurs de l'autom…" at bounding box center [807, 483] width 1521 height 783
copy div "Pour vous créer des souvenirs mémorables de votre automne aux Sources du lac d'…"
